Goal: Information Seeking & Learning: Learn about a topic

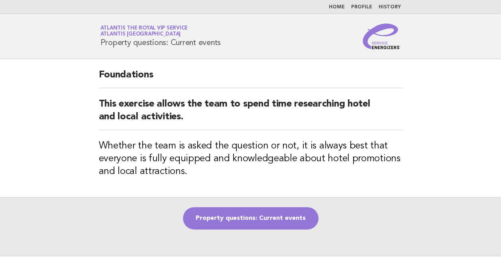
click at [339, 6] on link "Home" at bounding box center [337, 7] width 16 height 5
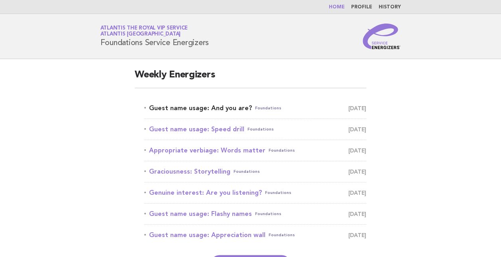
click at [179, 107] on link "Guest name usage: And you are? Foundations August 12" at bounding box center [255, 107] width 222 height 11
click at [220, 103] on link "Guest name usage: And you are? Foundations August 12" at bounding box center [255, 107] width 222 height 11
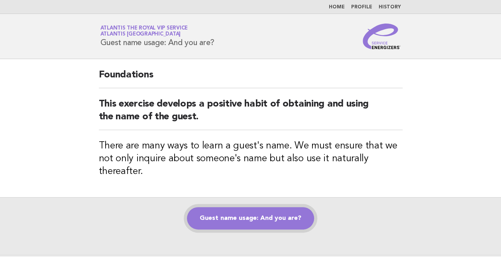
click at [255, 212] on link "Guest name usage: And you are?" at bounding box center [250, 218] width 127 height 22
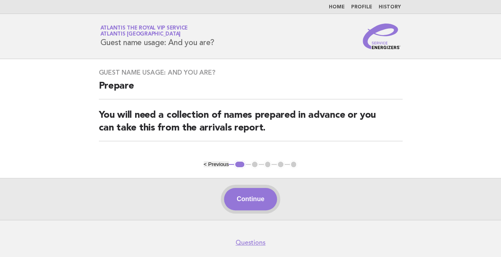
click at [252, 199] on button "Continue" at bounding box center [250, 199] width 53 height 22
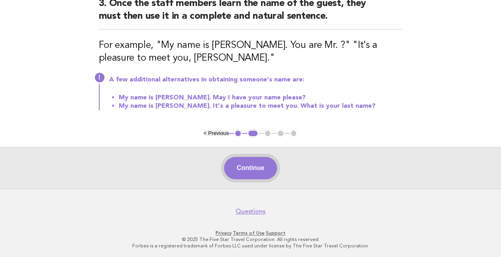
click at [250, 163] on button "Continue" at bounding box center [250, 168] width 53 height 22
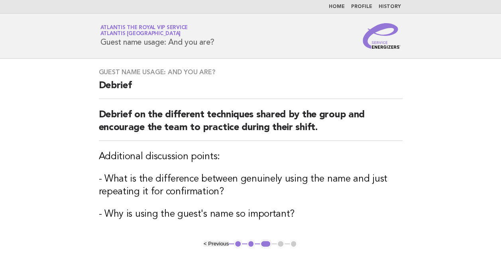
scroll to position [111, 0]
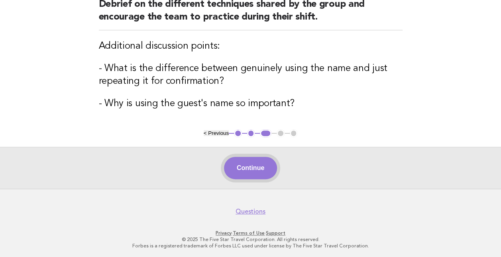
click at [245, 168] on button "Continue" at bounding box center [250, 168] width 53 height 22
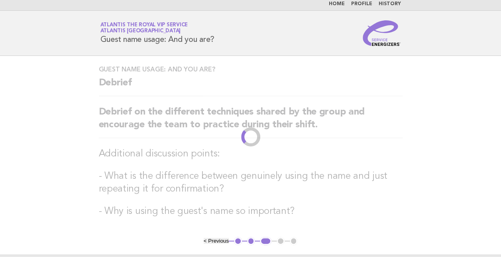
scroll to position [0, 0]
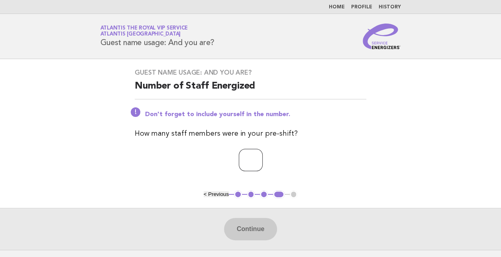
click at [243, 160] on input "number" at bounding box center [251, 160] width 24 height 22
type input "**"
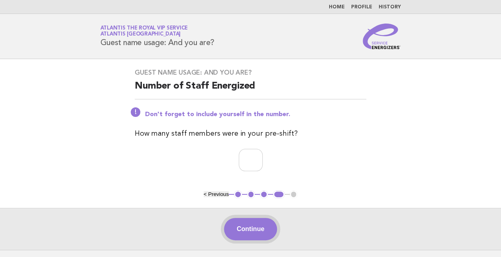
click at [245, 230] on button "Continue" at bounding box center [250, 229] width 53 height 22
